Goal: Task Accomplishment & Management: Use online tool/utility

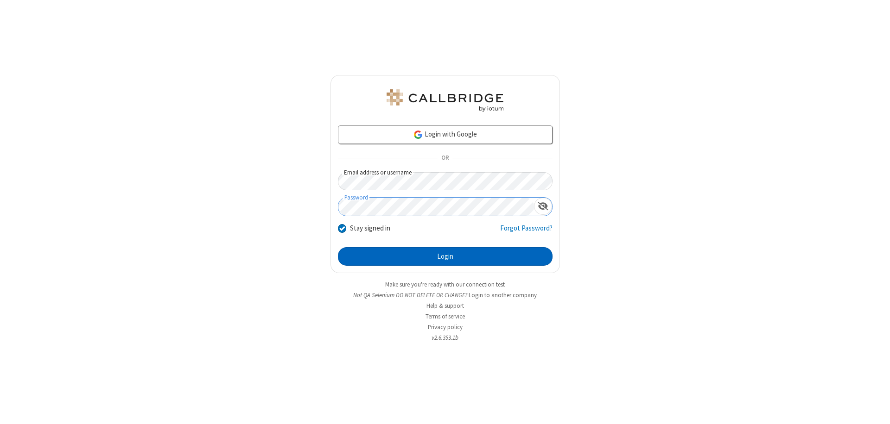
click at [445, 257] on button "Login" at bounding box center [445, 256] width 215 height 19
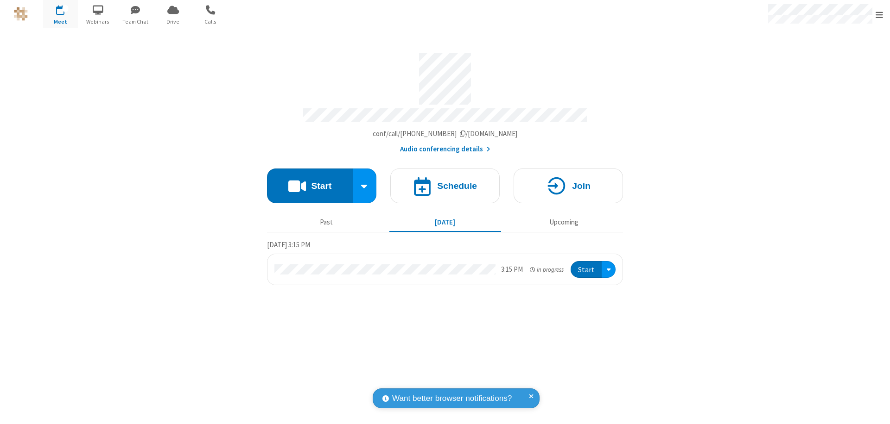
click at [309, 182] on button "Start" at bounding box center [310, 186] width 86 height 35
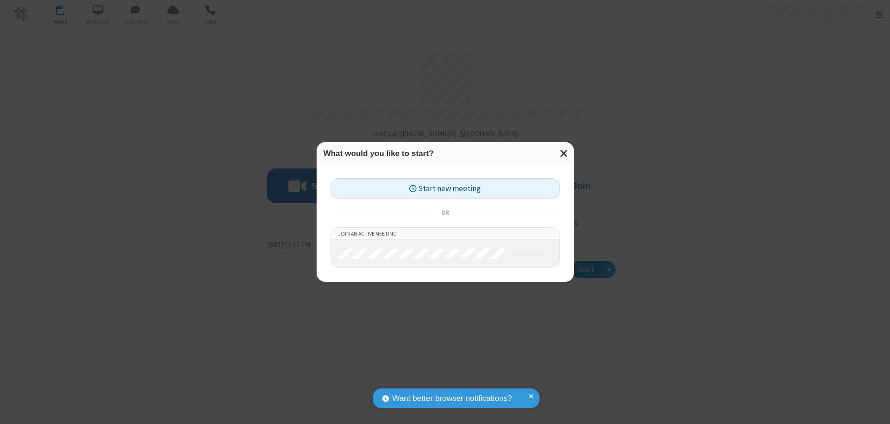
click at [445, 189] on button "Start new meeting" at bounding box center [444, 188] width 229 height 21
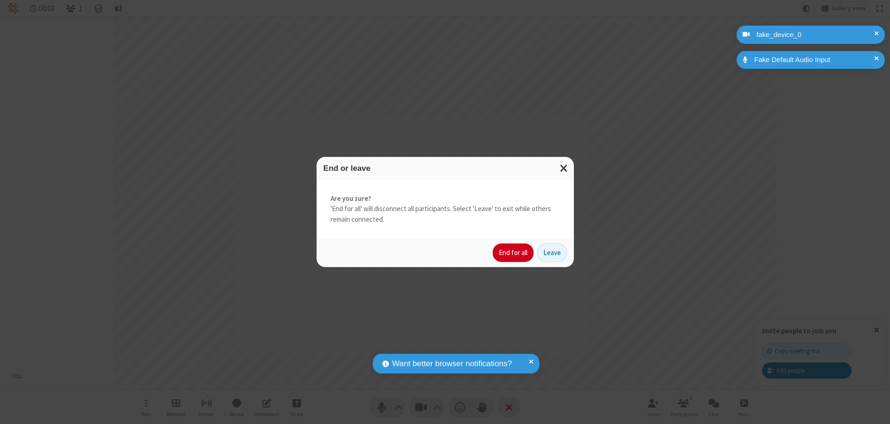
click at [513, 253] on button "End for all" at bounding box center [513, 253] width 41 height 19
